Goal: Check status: Check status

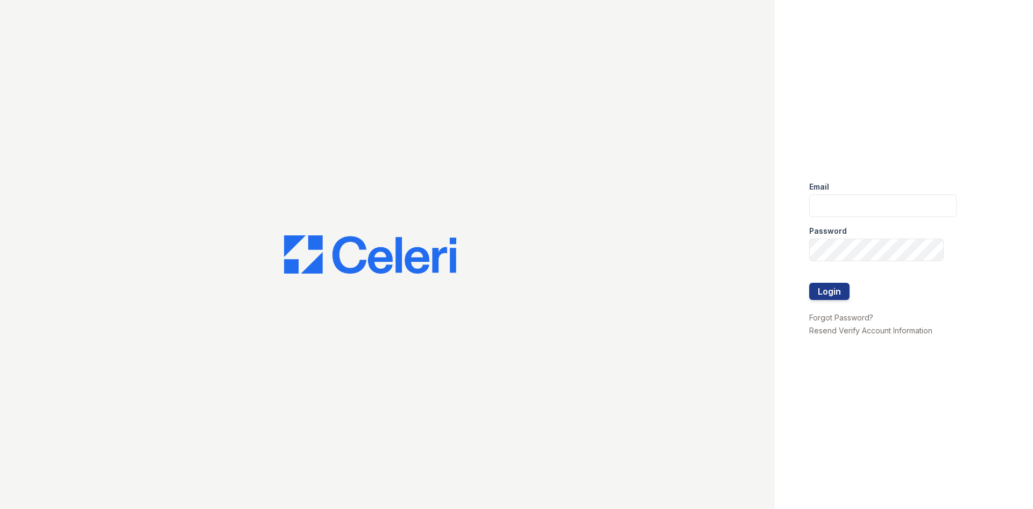
type input "grosariogaro@trinity-pm.com"
click at [814, 279] on div at bounding box center [882, 272] width 147 height 22
click at [817, 287] on button "Login" at bounding box center [829, 291] width 40 height 17
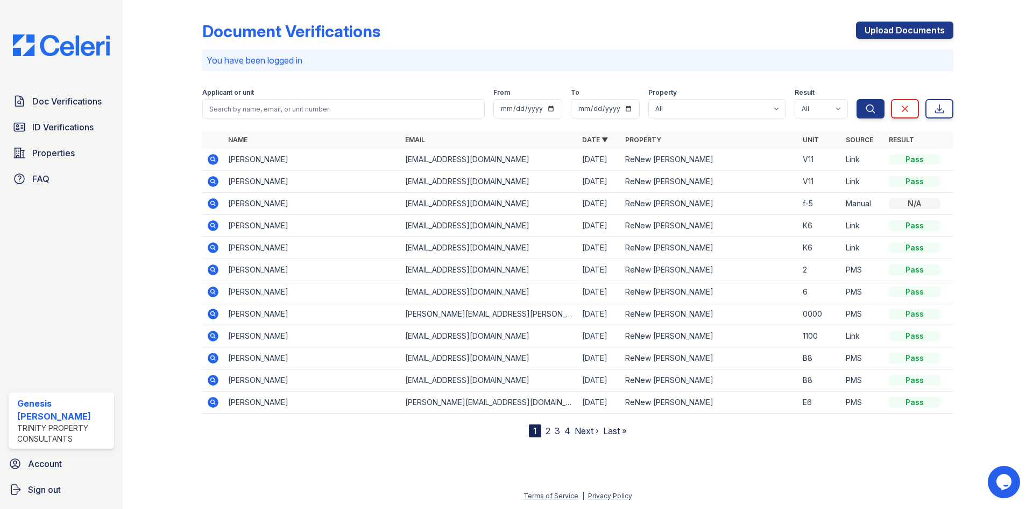
click at [212, 155] on icon at bounding box center [213, 159] width 11 height 11
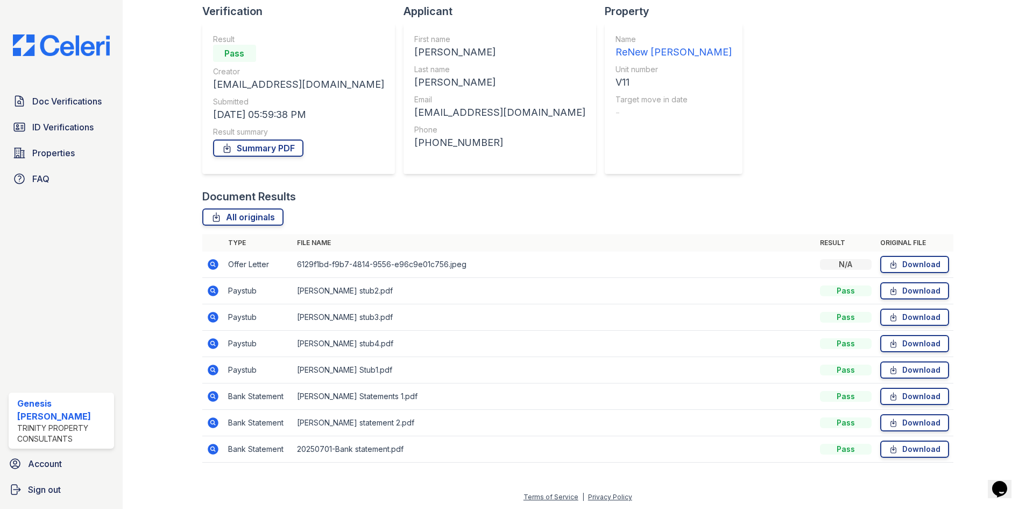
scroll to position [77, 0]
click at [212, 264] on icon at bounding box center [213, 263] width 13 height 13
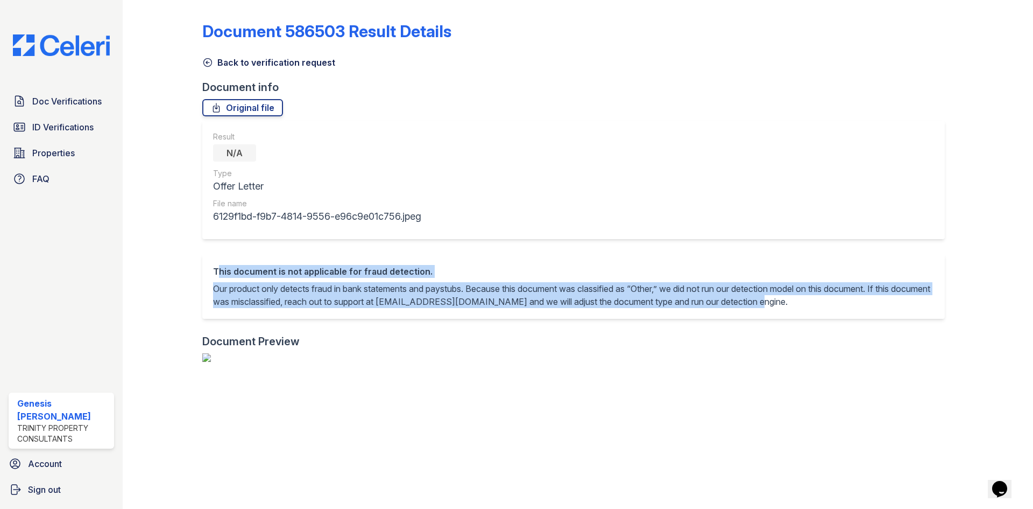
drag, startPoint x: 213, startPoint y: 270, endPoint x: 817, endPoint y: 309, distance: 606.2
click at [817, 309] on div "This document is not applicable for fraud detection. Our product only detects f…" at bounding box center [573, 286] width 743 height 65
copy div "This document is not applicable for fraud detection. Our product only detects f…"
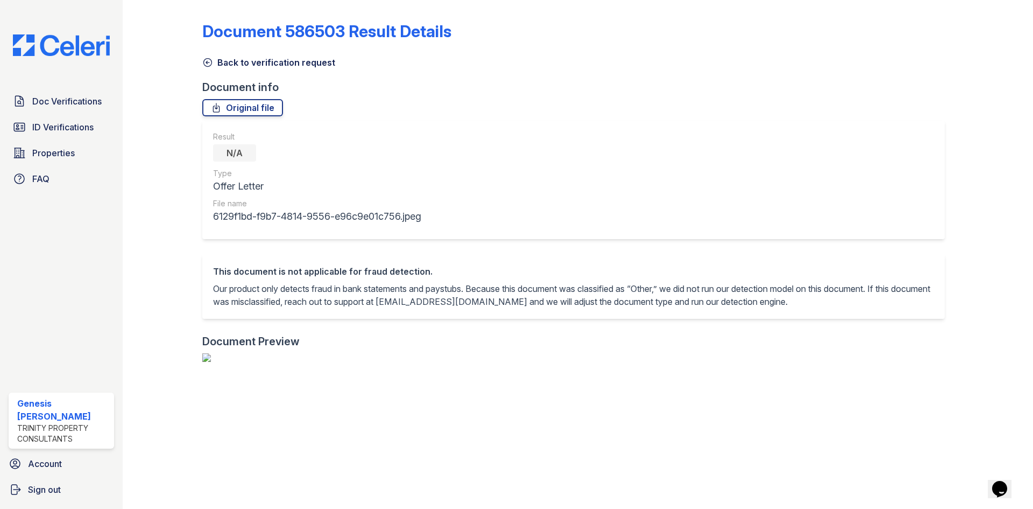
click at [203, 53] on div "Back to verification request" at bounding box center [577, 59] width 751 height 19
click at [207, 59] on icon at bounding box center [207, 62] width 11 height 11
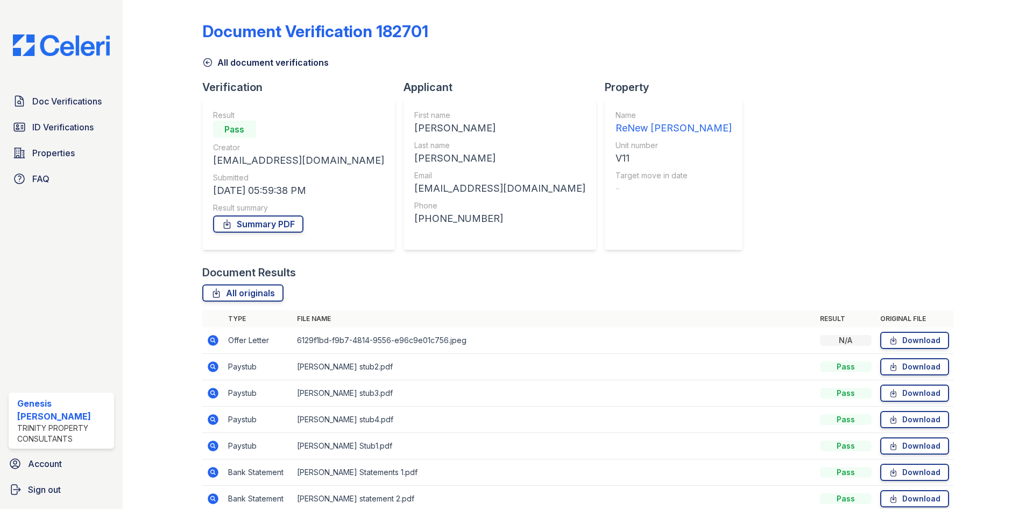
click at [213, 66] on link "All document verifications" at bounding box center [265, 62] width 126 height 13
